Goal: Transaction & Acquisition: Subscribe to service/newsletter

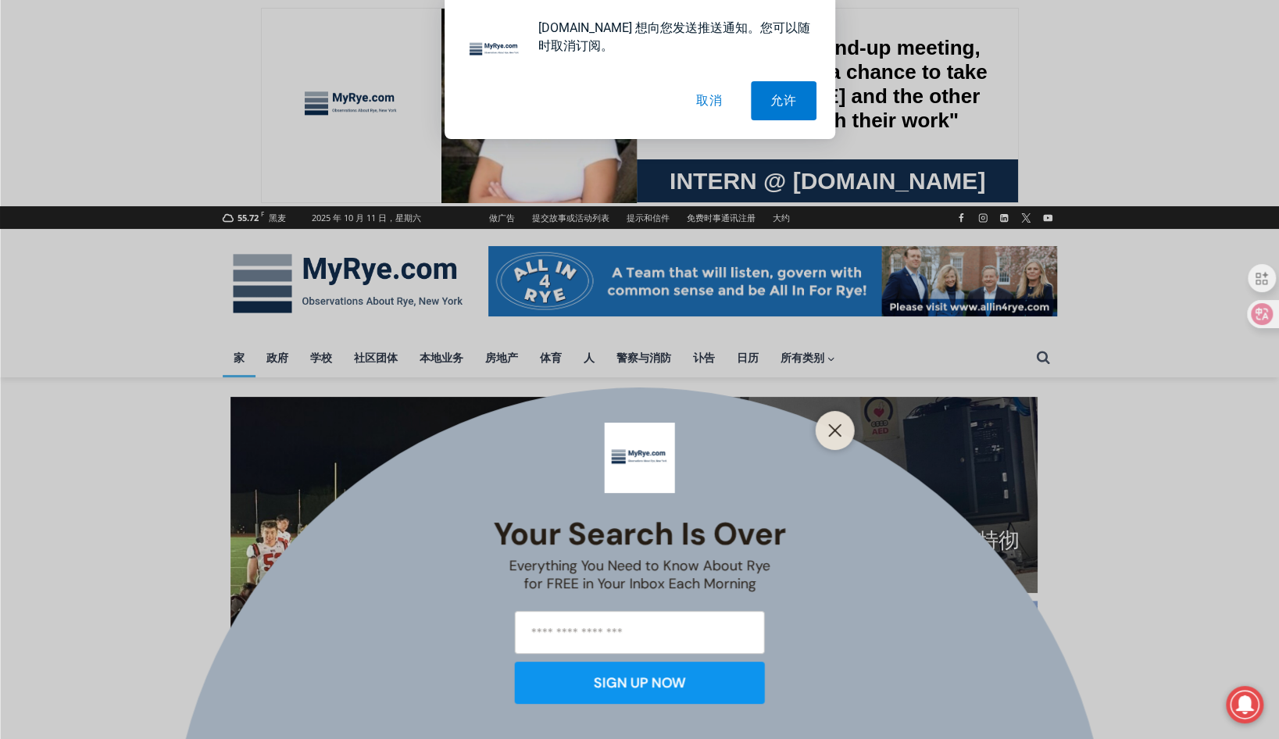
click at [1104, 155] on div "Your Search is Over Everything You Need to Know About Rye for FREE in Your Inbo…" at bounding box center [639, 369] width 1279 height 739
click at [708, 95] on button "取消" at bounding box center [710, 100] width 66 height 39
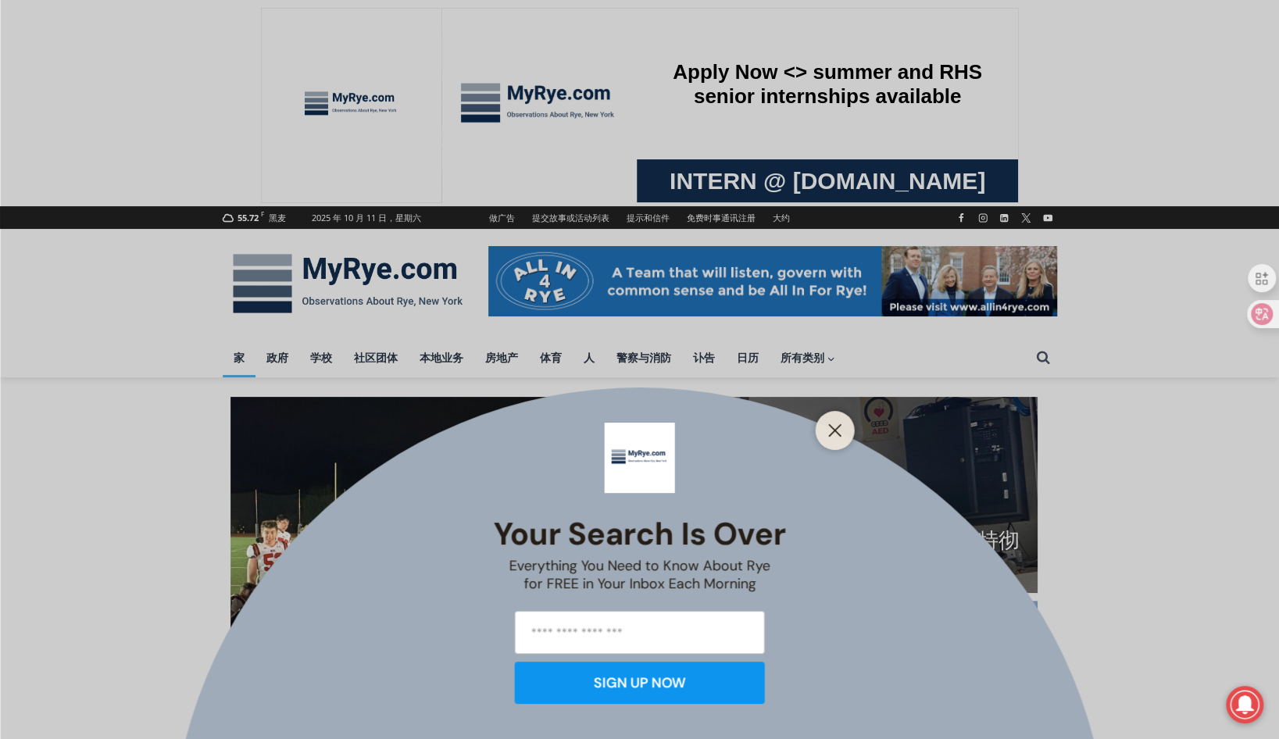
drag, startPoint x: 477, startPoint y: 530, endPoint x: 803, endPoint y: 610, distance: 335.5
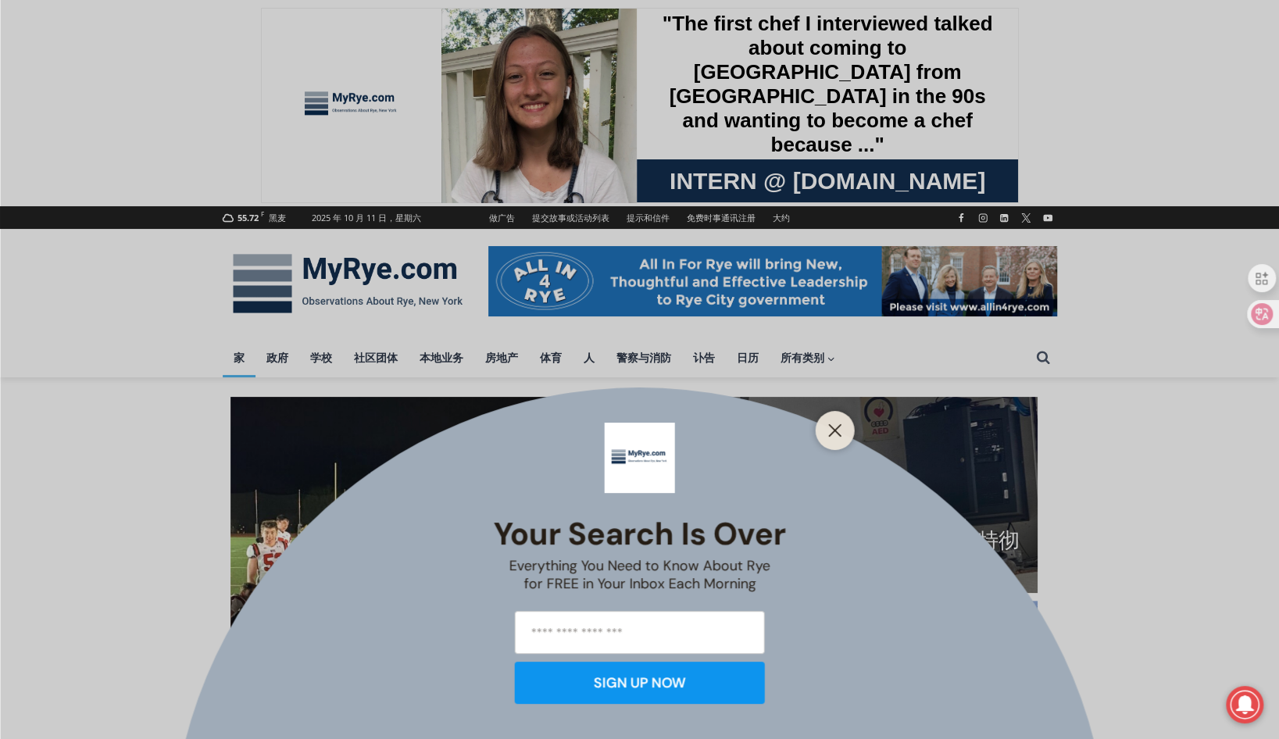
click at [642, 437] on img at bounding box center [640, 458] width 70 height 70
click at [825, 433] on button "Close" at bounding box center [836, 431] width 22 height 22
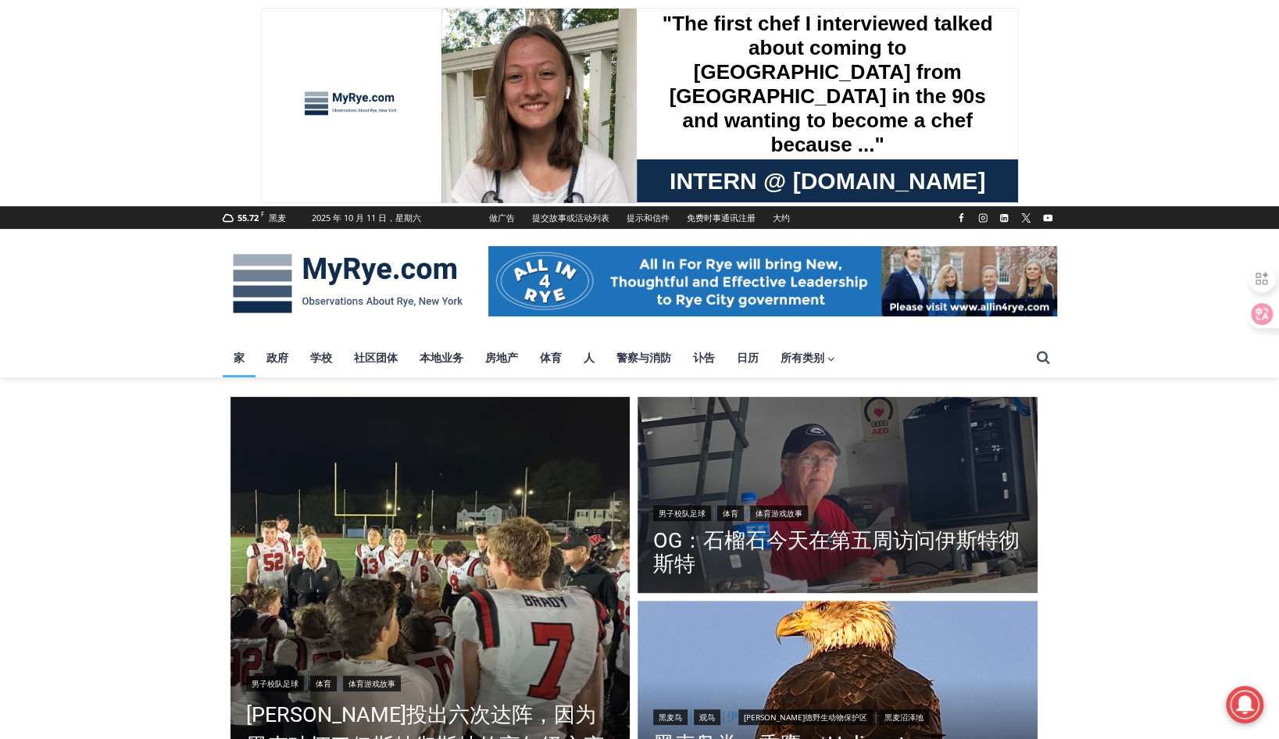
click at [825, 433] on img "阅读更多 OG：石榴石今天在第五周访问伊斯特彻斯特" at bounding box center [838, 497] width 400 height 200
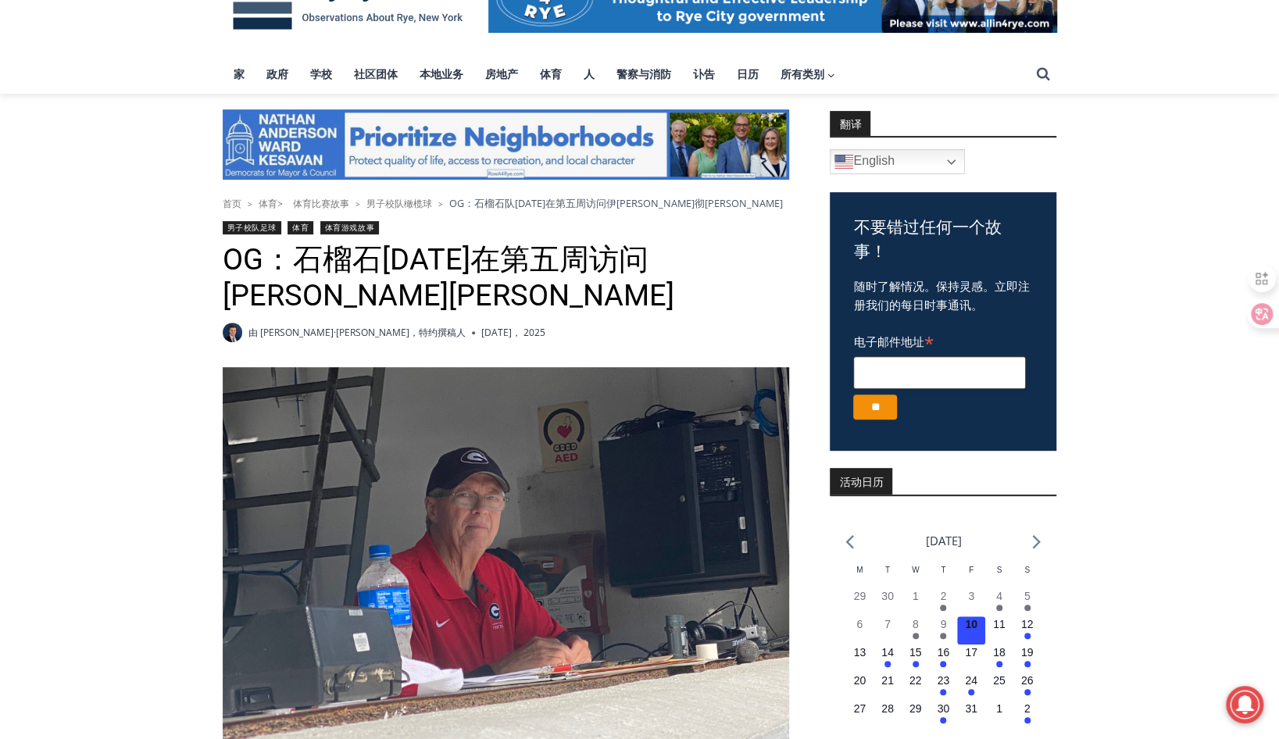
drag, startPoint x: 926, startPoint y: 360, endPoint x: 947, endPoint y: 353, distance: 22.0
click at [926, 360] on input "电子邮件地址 *" at bounding box center [939, 372] width 173 height 33
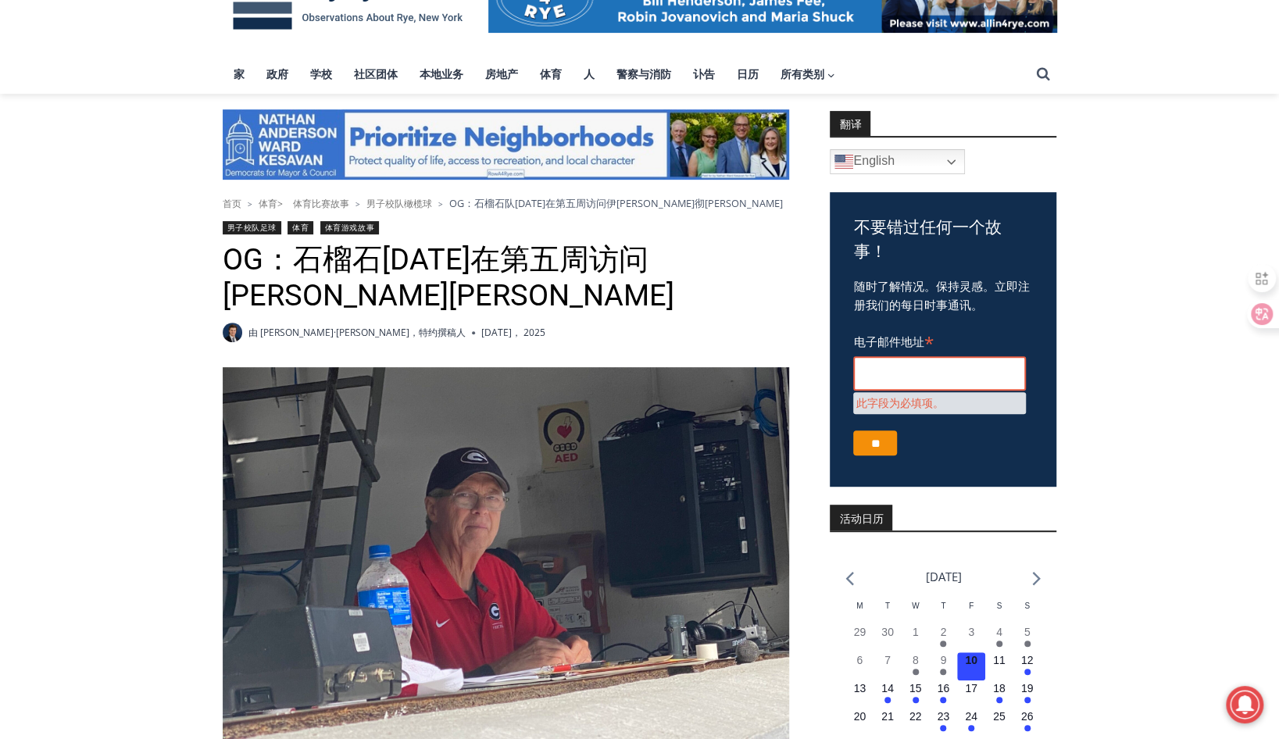
click at [916, 137] on section "翻译 Arabic Chichewa Chinese (Simplified) Croatian Dutch English French German He…" at bounding box center [943, 141] width 227 height 65
click at [911, 163] on link "English" at bounding box center [897, 161] width 135 height 25
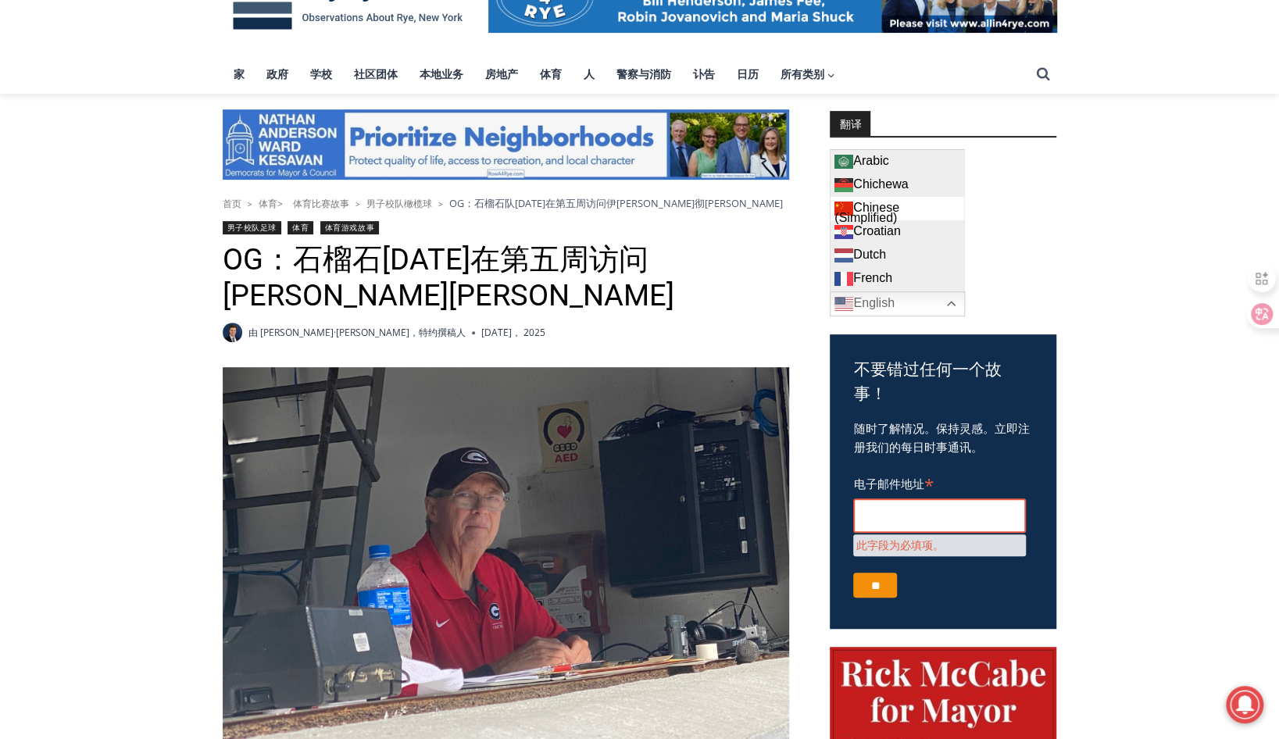
click at [888, 202] on link "Chinese (Simplified)" at bounding box center [898, 208] width 134 height 23
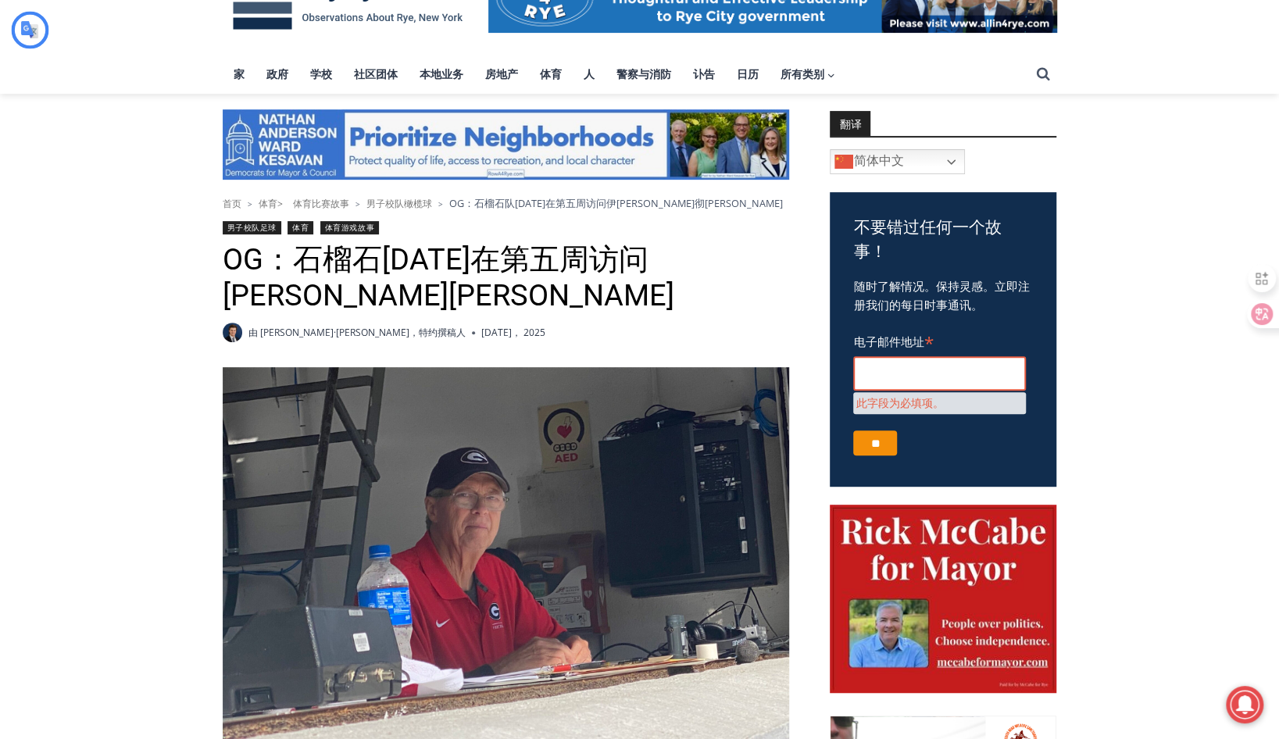
type input "****"
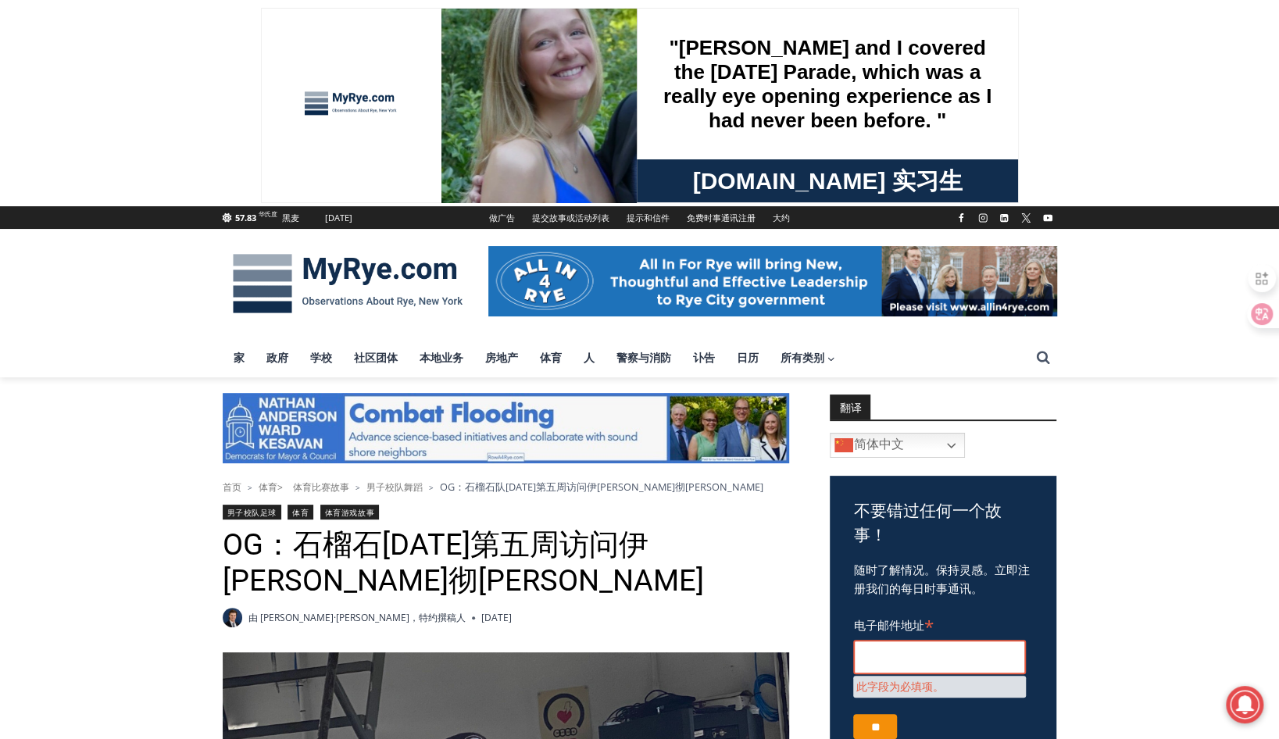
click at [886, 183] on font "MyRye.com 实习生" at bounding box center [827, 181] width 270 height 26
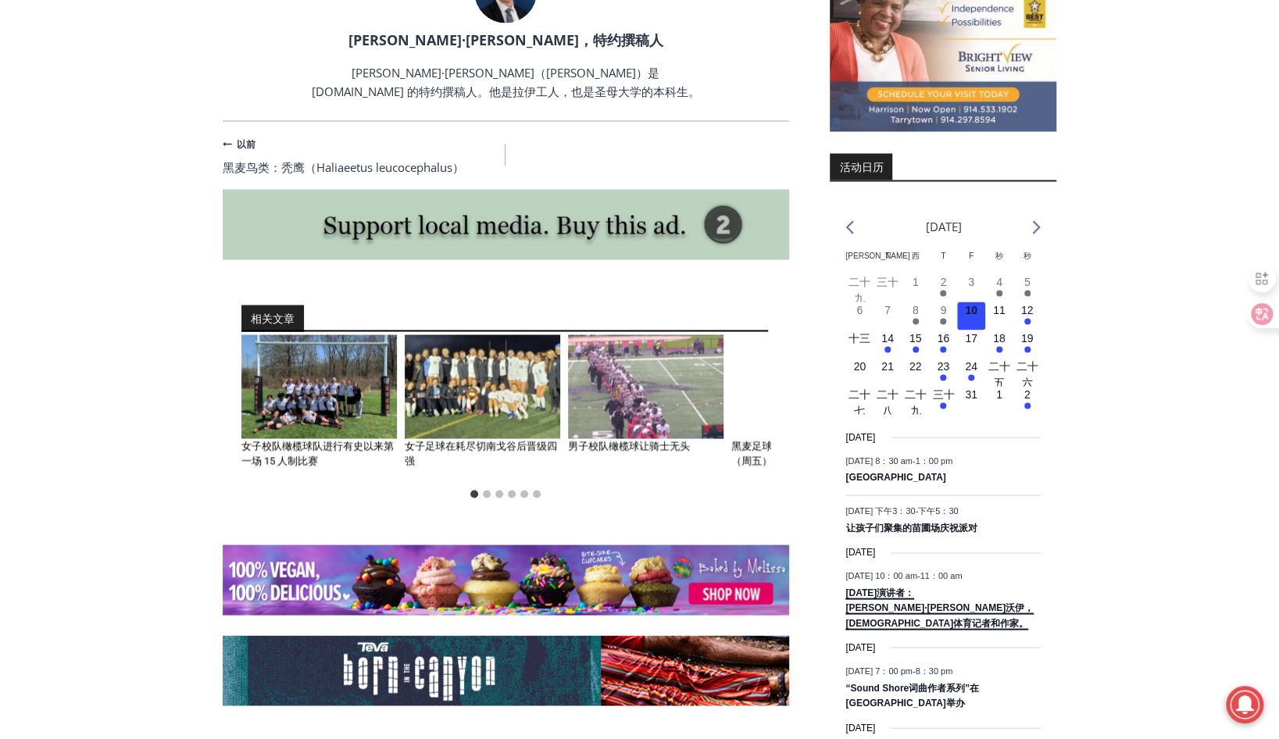
scroll to position [1673, 0]
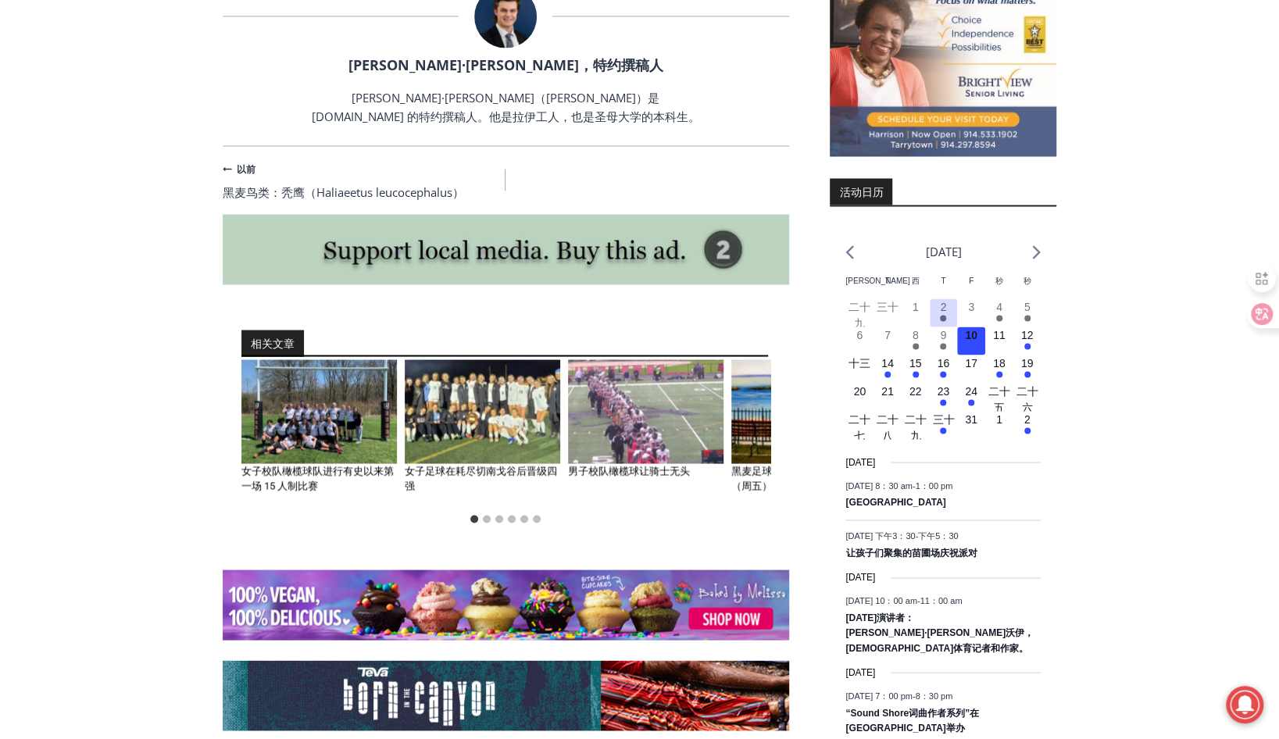
click at [954, 301] on button "1个事件， 2" at bounding box center [944, 313] width 28 height 28
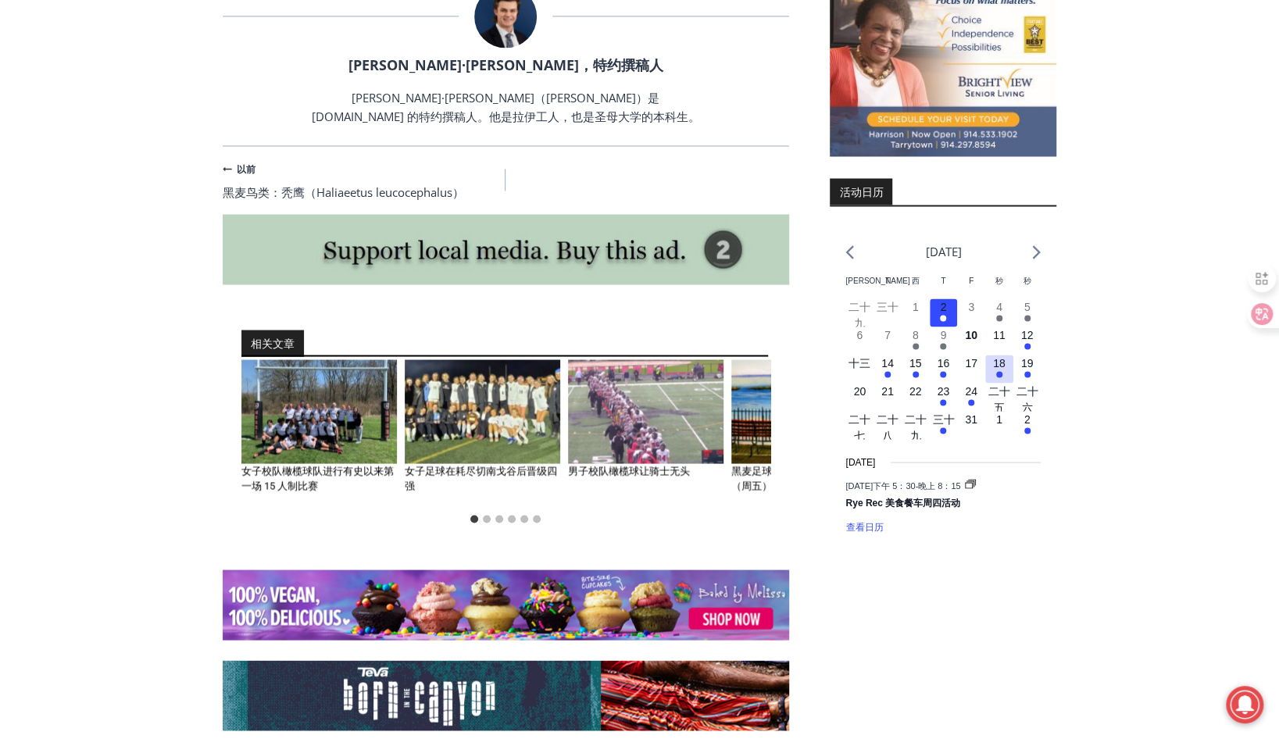
click at [1004, 376] on button "3个活动， 18" at bounding box center [1000, 369] width 28 height 28
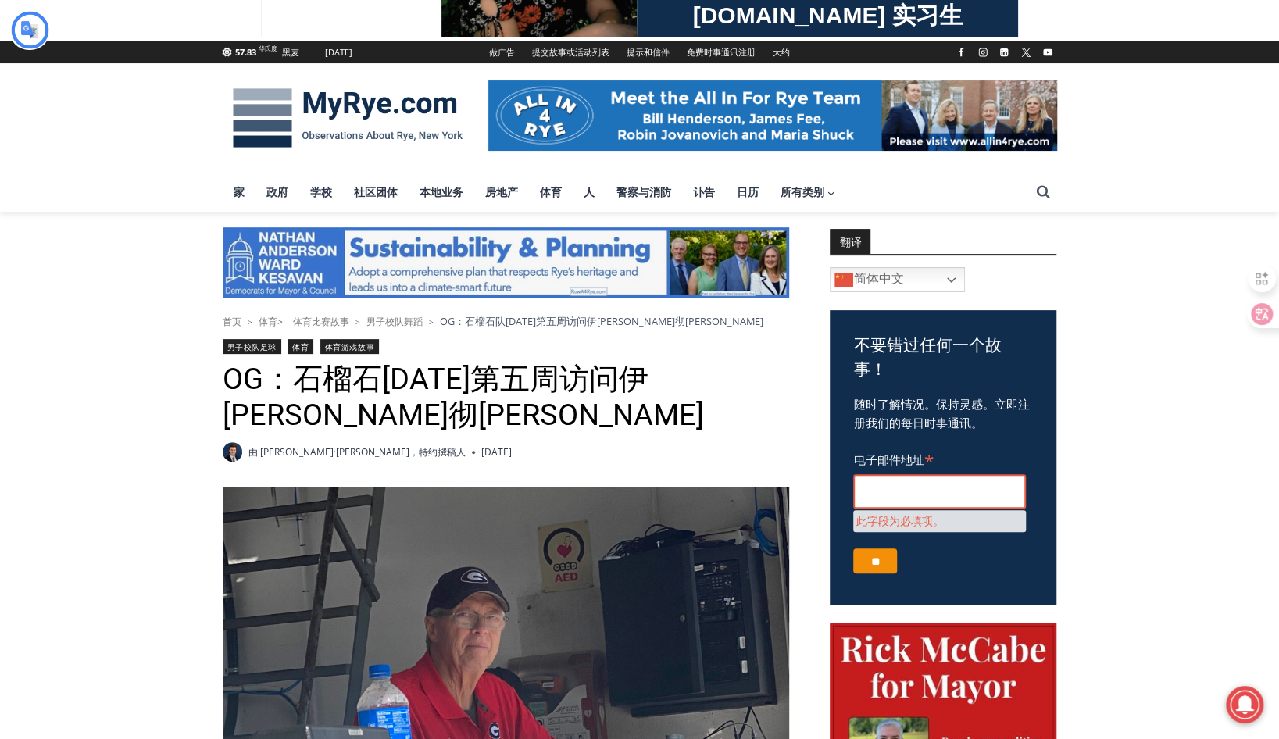
scroll to position [188, 0]
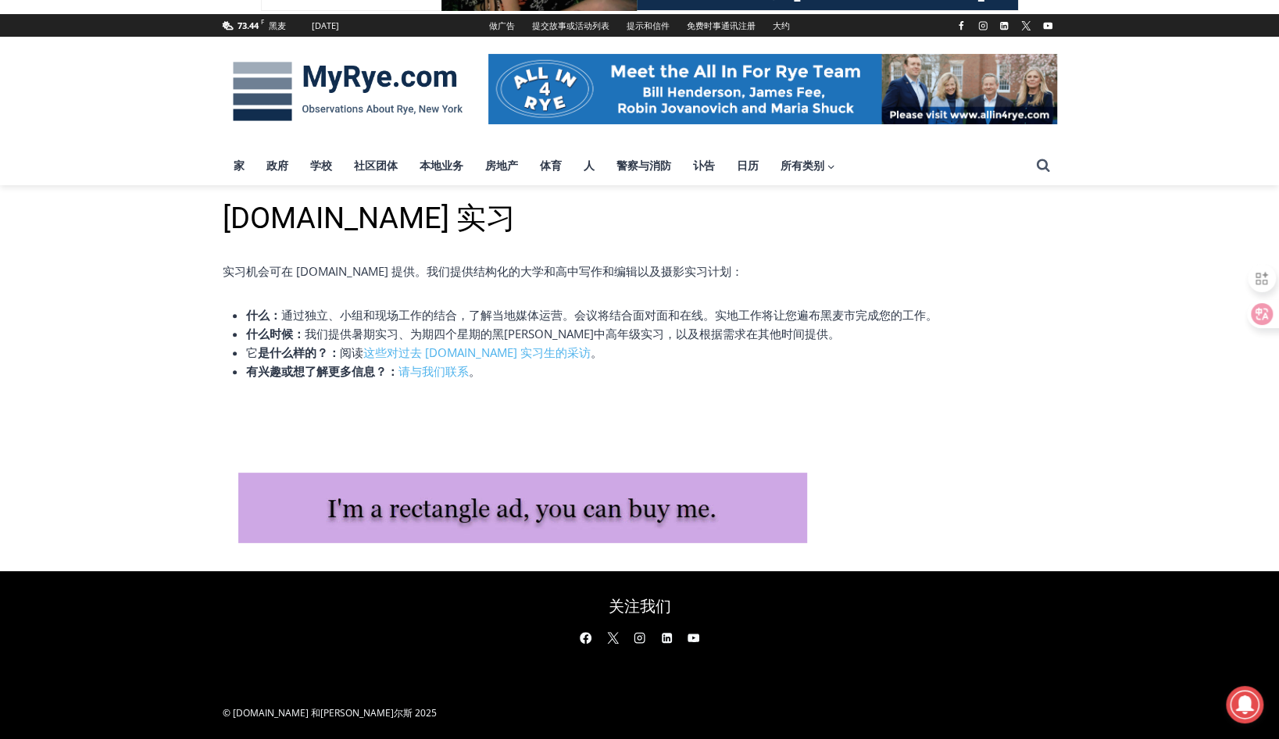
scroll to position [206, 0]
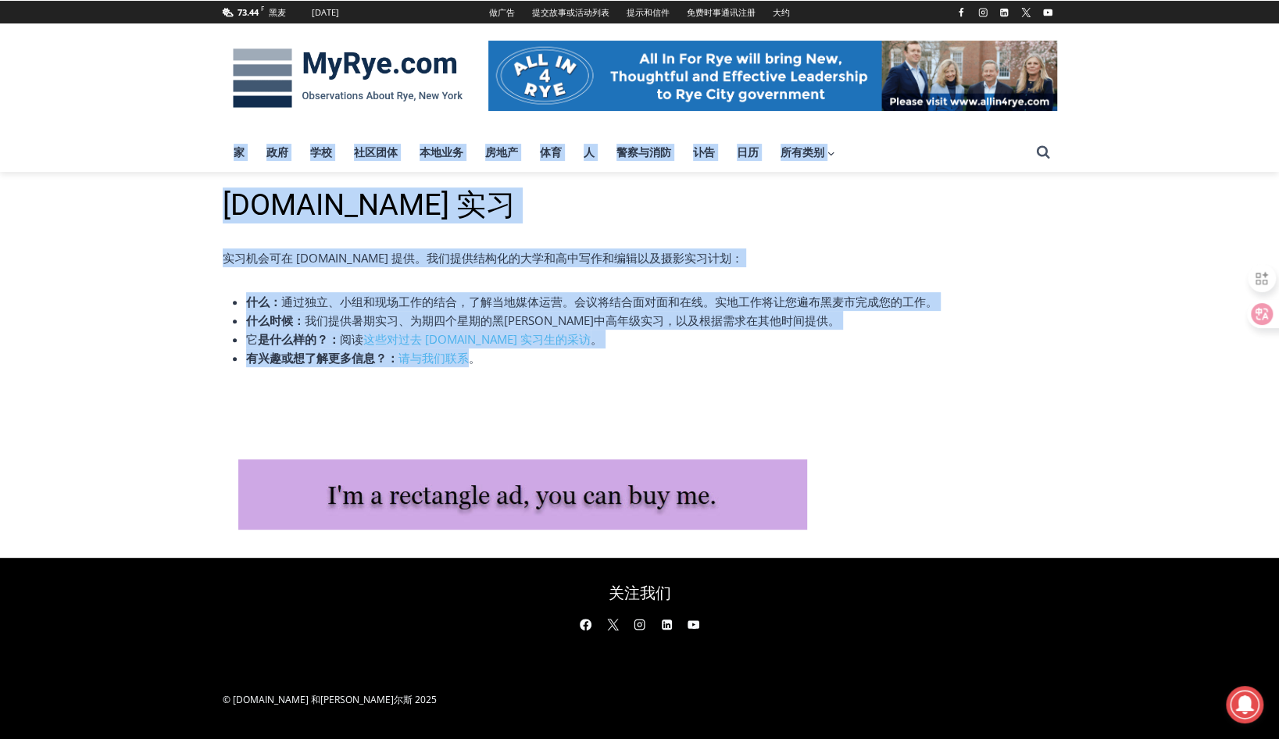
drag, startPoint x: 474, startPoint y: 367, endPoint x: 144, endPoint y: 152, distance: 393.2
click at [144, 152] on div "跳至主要内容 73.44 F 黑麦 2025 年 10 月 7 日，星期二 做广告 提交故事或活动列表 提示和信件 免费时事通讯注册 大约 脸书 Instag…" at bounding box center [639, 370] width 1279 height 739
drag, startPoint x: 144, startPoint y: 153, endPoint x: 473, endPoint y: 330, distance: 373.5
click at [474, 326] on li "什么时候： 我们提供暑期实习、为期四个星期的黑麦高中高年级实习，以及根据需求在其他时间提供。" at bounding box center [651, 320] width 811 height 19
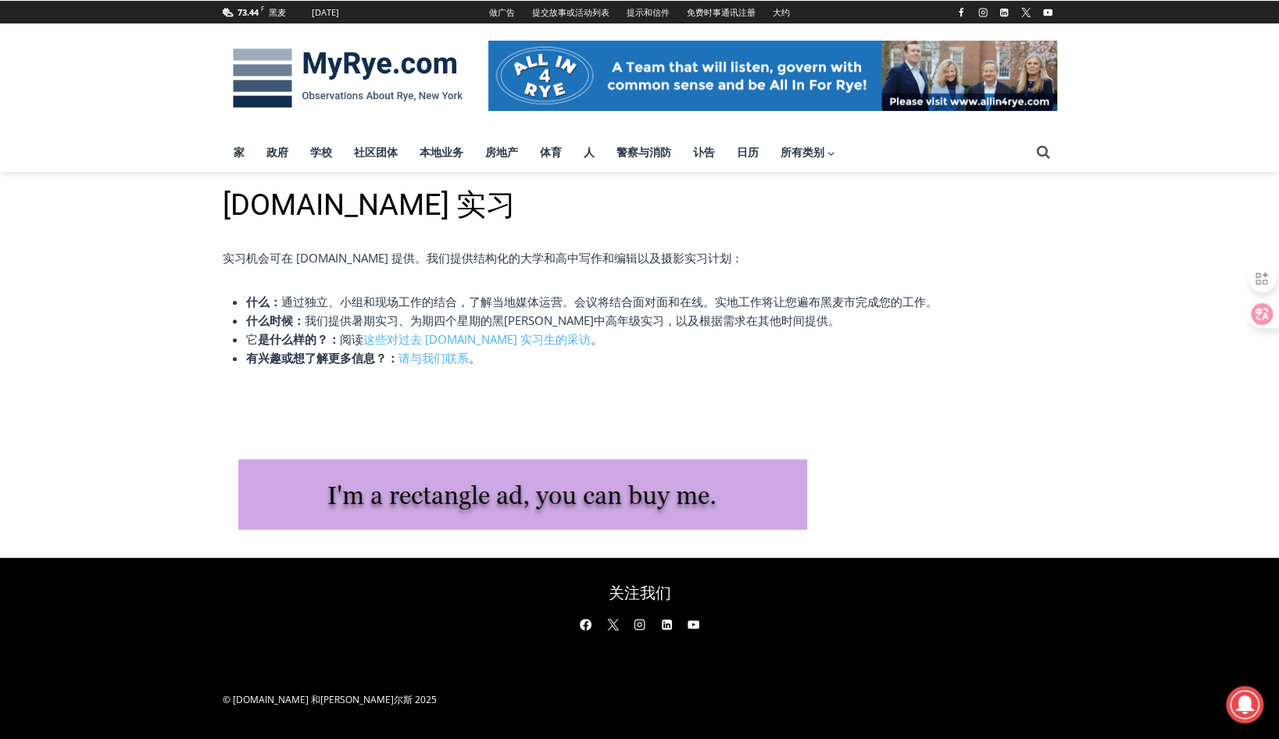
click at [508, 354] on li "有兴趣或想了解更多信息？： 请与我们联系 。" at bounding box center [651, 358] width 811 height 19
click at [438, 360] on link "请与我们联系" at bounding box center [434, 358] width 70 height 16
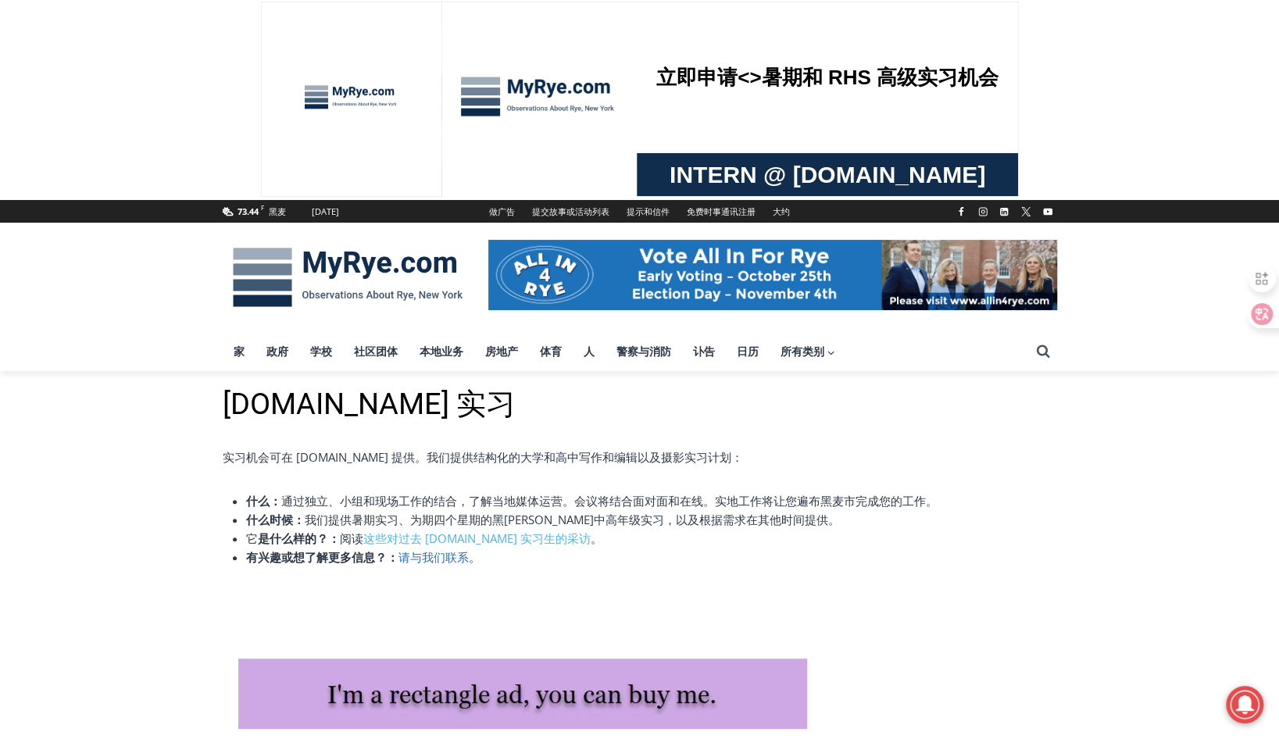
scroll to position [0, 0]
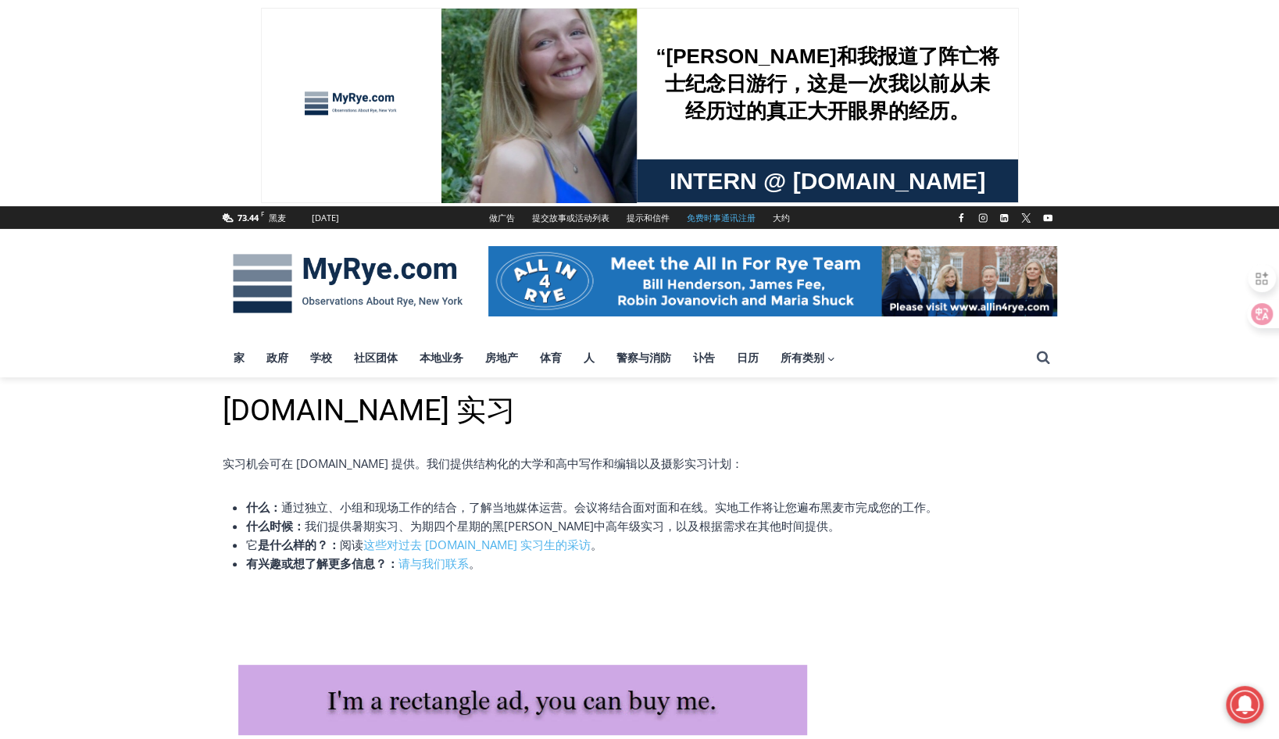
click at [692, 210] on link "免费时事通讯注册" at bounding box center [721, 217] width 86 height 23
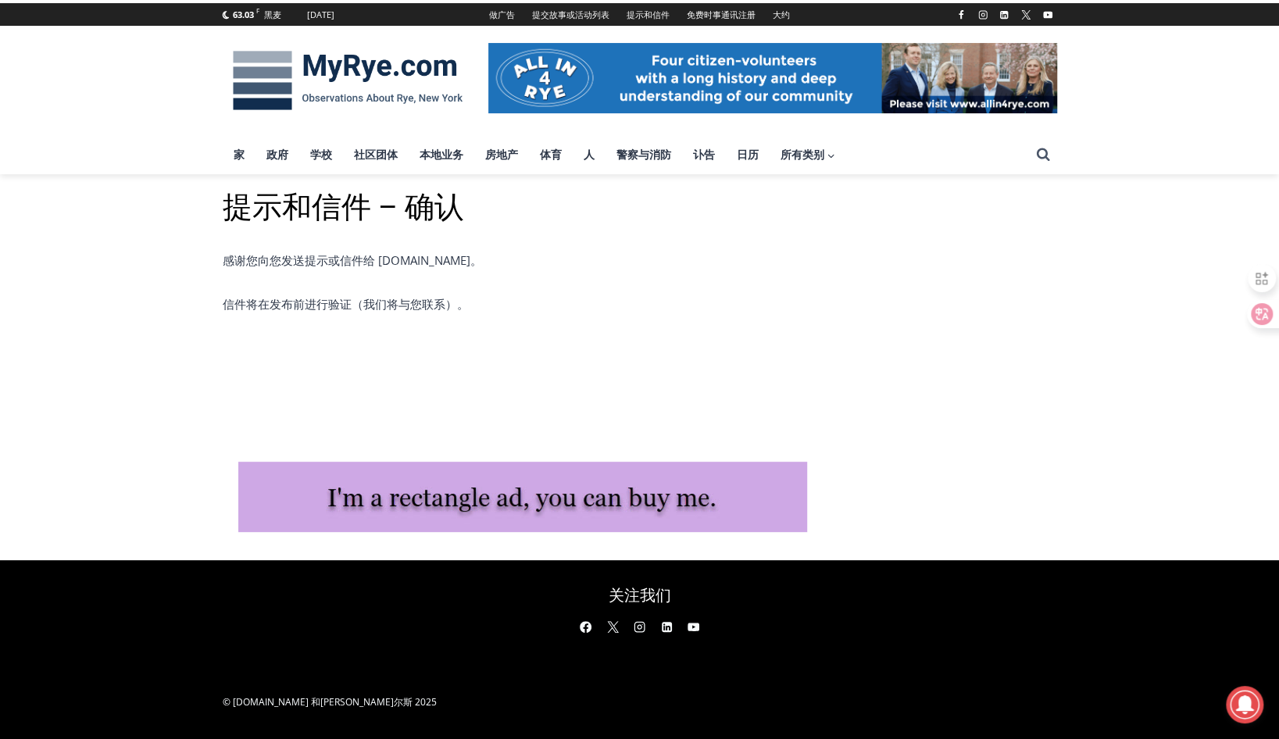
scroll to position [206, 0]
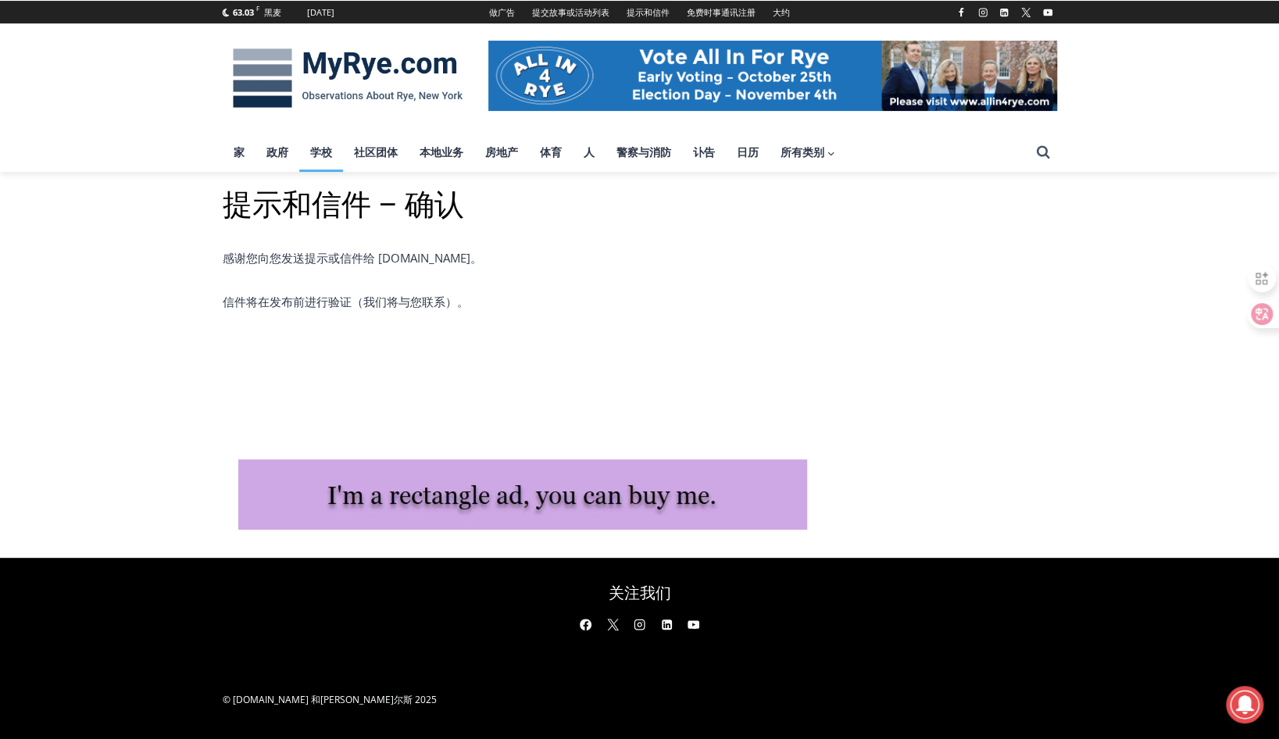
click at [306, 157] on link "学校" at bounding box center [321, 152] width 44 height 39
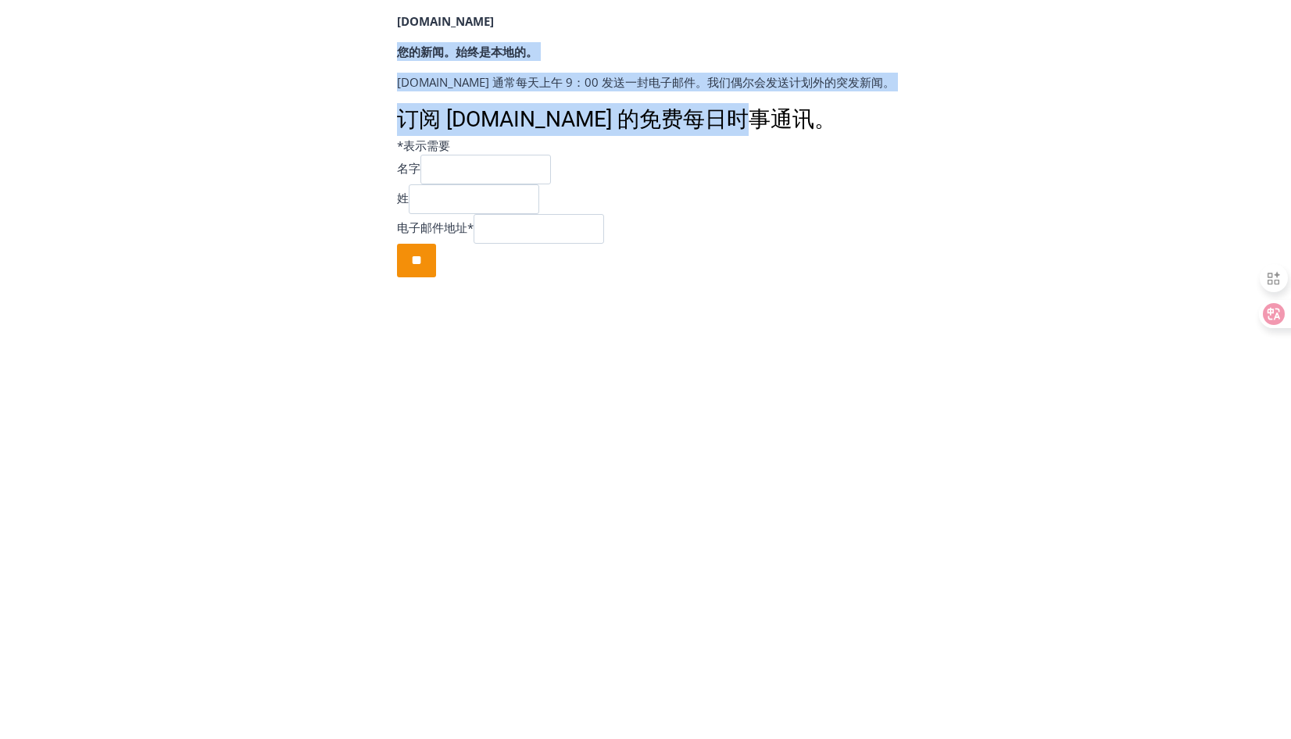
drag, startPoint x: 801, startPoint y: 124, endPoint x: 374, endPoint y: 46, distance: 434.6
click at [374, 46] on div "跳至主要内容 47.53 F Rye [DATE] Advertise Submit a Story or Event Listing Tips & Lett…" at bounding box center [645, 369] width 1291 height 739
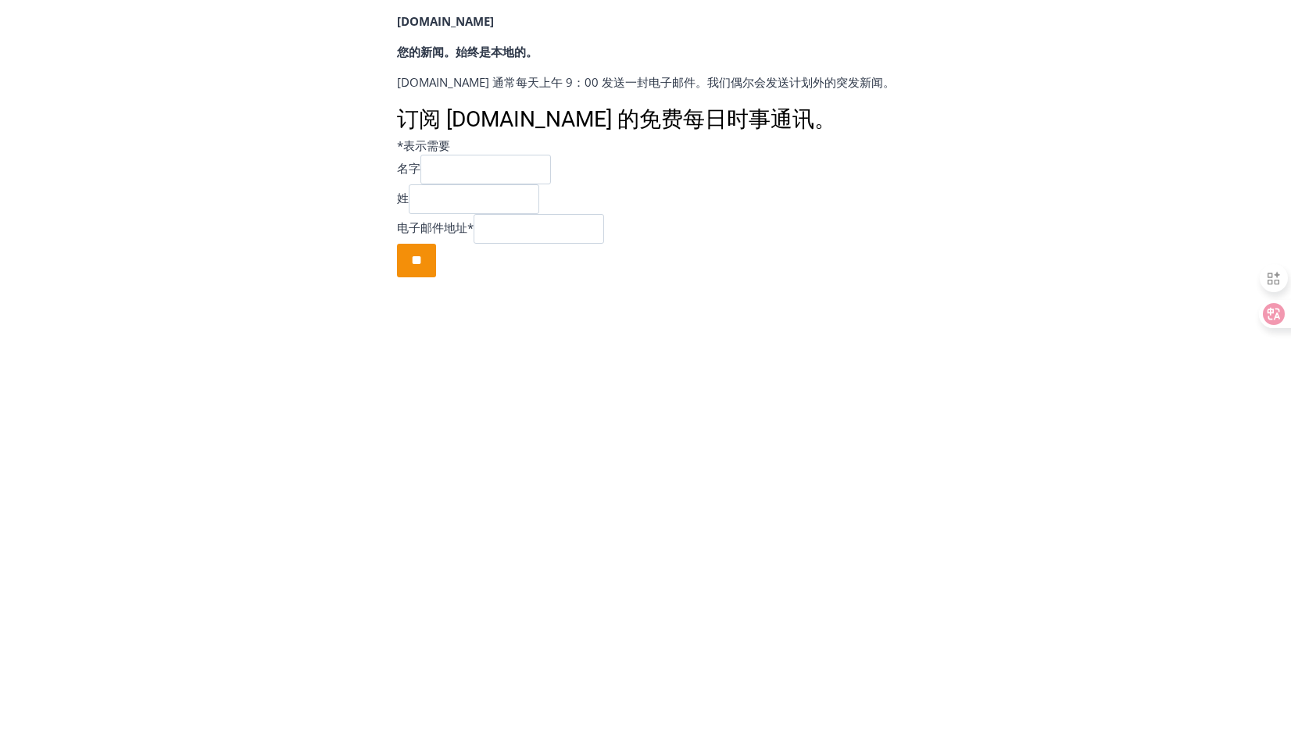
drag, startPoint x: 374, startPoint y: 46, endPoint x: 710, endPoint y: 256, distance: 396.7
click at [732, 263] on div "**" at bounding box center [646, 261] width 498 height 34
